Goal: Task Accomplishment & Management: Manage account settings

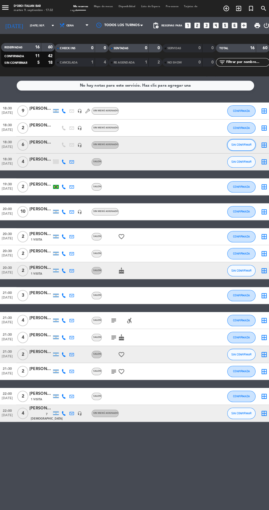
click at [236, 140] on span "SIN CONFIRMAR" at bounding box center [238, 140] width 20 height 3
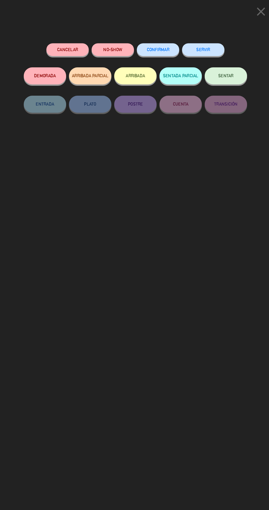
click at [164, 51] on span "CONFIRMAR" at bounding box center [157, 48] width 22 height 5
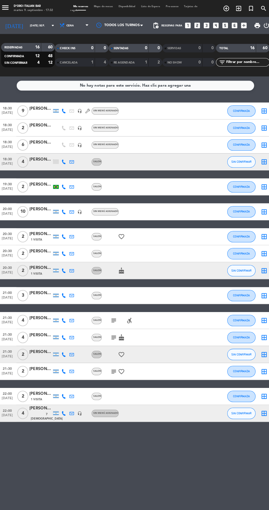
click at [259, 157] on icon "border_all" at bounding box center [259, 157] width 7 height 7
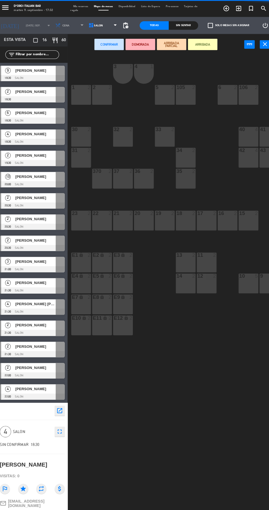
click at [258, 46] on icon "close" at bounding box center [260, 43] width 7 height 7
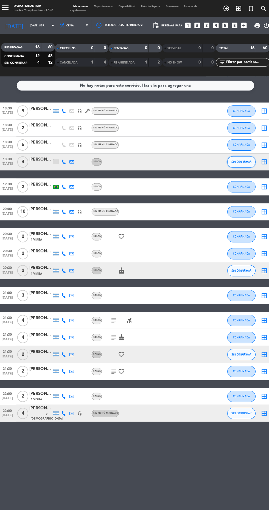
click at [238, 157] on span "SIN CONFIRMAR" at bounding box center [238, 157] width 20 height 3
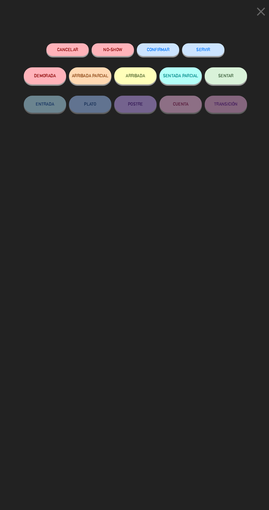
click at [119, 48] on button "NO-SHOW" at bounding box center [112, 48] width 41 height 12
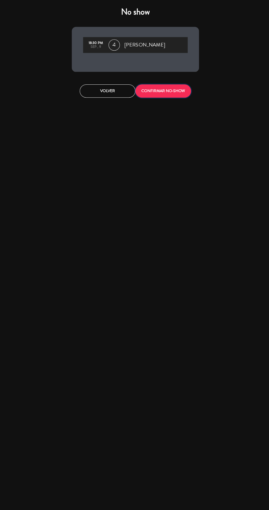
click at [165, 88] on button "CONFIRMAR NO-SHOW" at bounding box center [162, 88] width 54 height 13
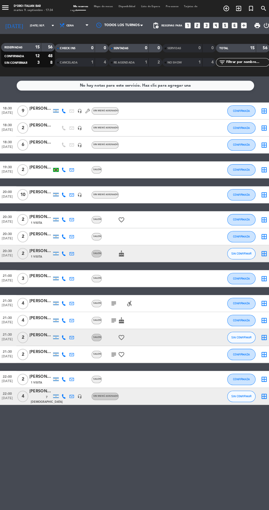
click at [65, 247] on icon at bounding box center [65, 246] width 4 height 4
click at [73, 246] on icon at bounding box center [73, 246] width 4 height 4
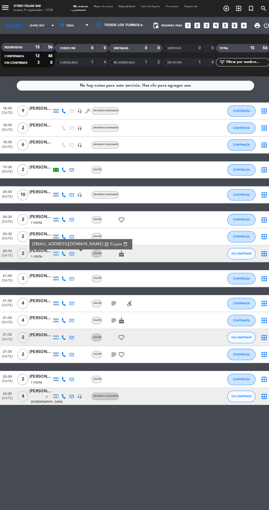
click at [57, 246] on div at bounding box center [57, 246] width 5 height 4
click at [65, 247] on icon at bounding box center [65, 246] width 4 height 4
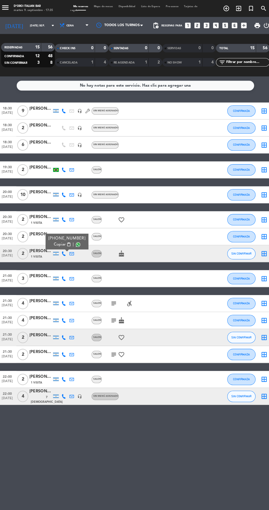
click at [77, 237] on span at bounding box center [79, 237] width 4 height 4
click at [65, 327] on icon at bounding box center [65, 327] width 4 height 4
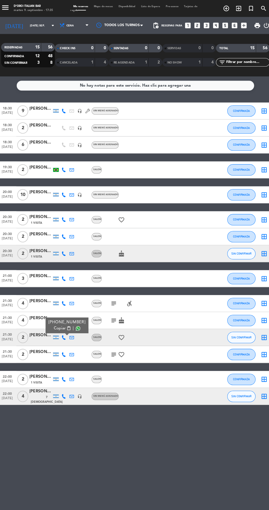
click at [65, 368] on icon at bounding box center [65, 368] width 4 height 4
click at [77, 359] on span at bounding box center [79, 359] width 4 height 4
